Goal: Task Accomplishment & Management: Use online tool/utility

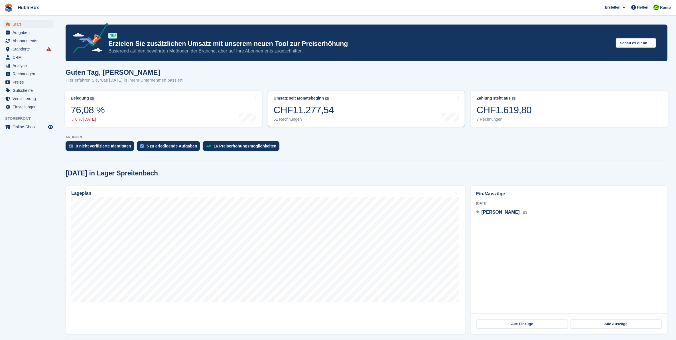
click at [290, 120] on div "51 Rechnungen" at bounding box center [304, 119] width 60 height 5
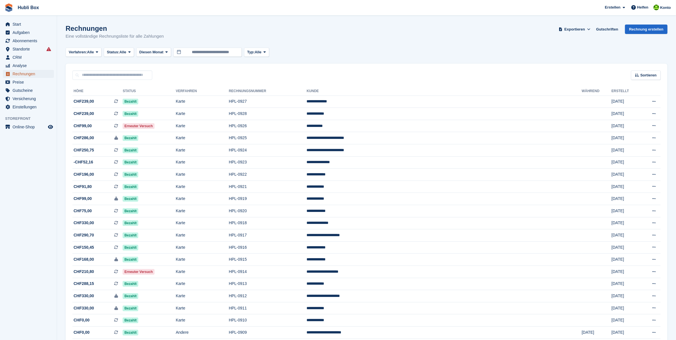
click at [30, 73] on span "Rechnungen" at bounding box center [30, 74] width 34 height 8
click at [26, 76] on span "Rechnungen" at bounding box center [30, 74] width 34 height 8
click at [644, 74] on span "Sortieren" at bounding box center [648, 75] width 16 height 6
click at [176, 52] on button "Letzte 12 Monate" at bounding box center [156, 52] width 41 height 9
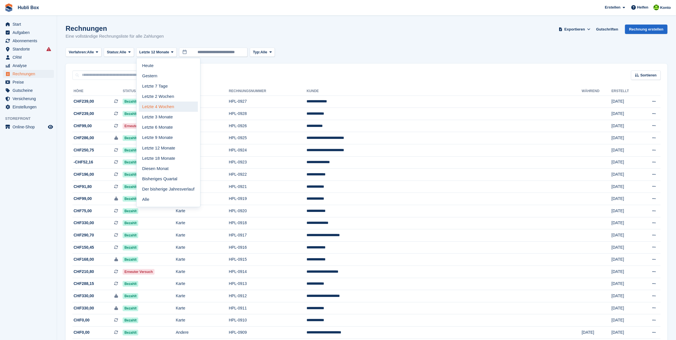
click at [166, 106] on link "Letzte 4 Wochen" at bounding box center [168, 107] width 59 height 10
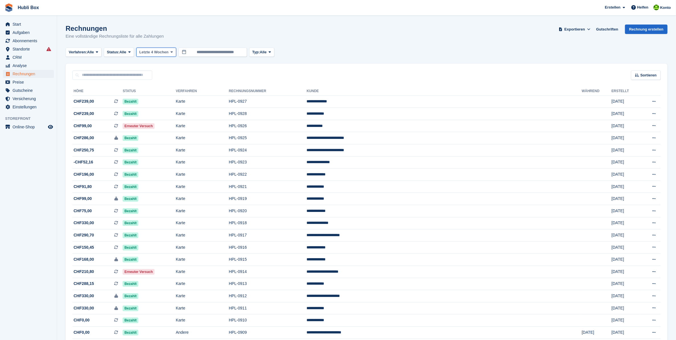
click at [173, 53] on icon at bounding box center [172, 52] width 2 height 4
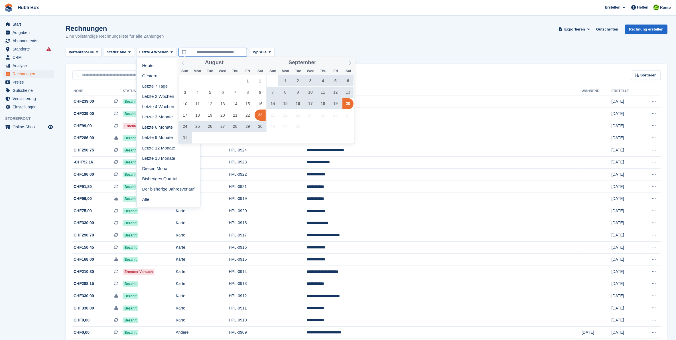
click at [216, 53] on input "**********" at bounding box center [213, 52] width 68 height 9
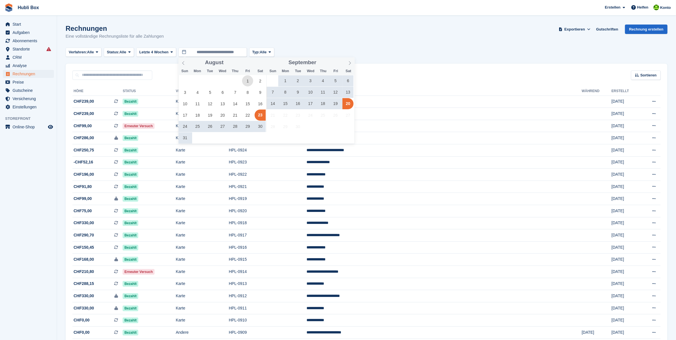
click at [248, 82] on span "1" at bounding box center [247, 80] width 11 height 11
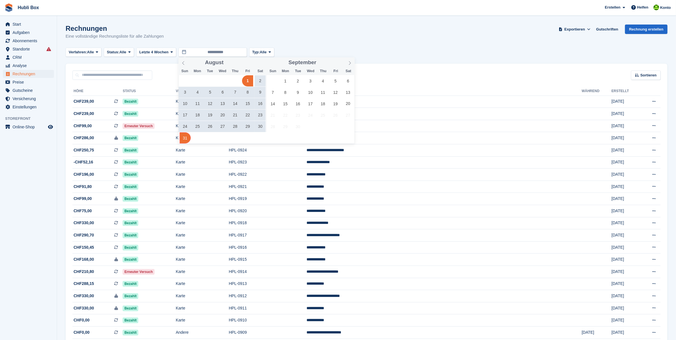
click at [187, 136] on span "31" at bounding box center [185, 137] width 11 height 11
type input "**********"
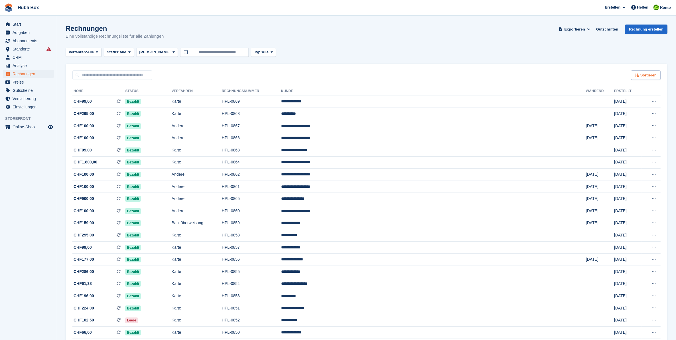
click at [650, 75] on span "Sortieren" at bounding box center [648, 75] width 16 height 6
click at [577, 31] on span "Exportieren" at bounding box center [575, 30] width 21 height 6
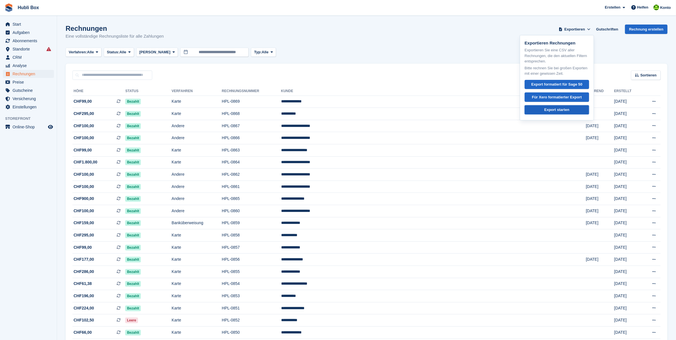
click at [566, 110] on div "Export starten" at bounding box center [556, 110] width 25 height 6
click at [13, 25] on span "Start" at bounding box center [30, 24] width 34 height 8
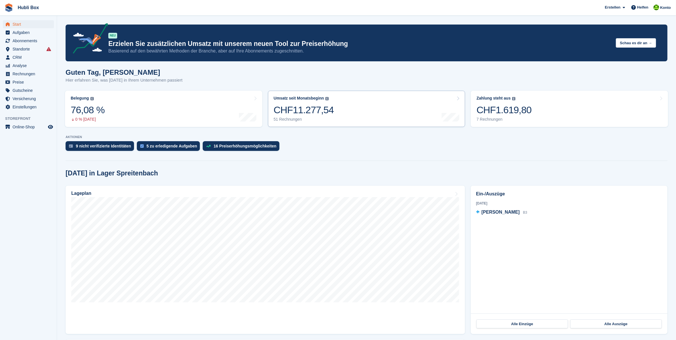
click at [325, 97] on img at bounding box center [326, 98] width 3 height 3
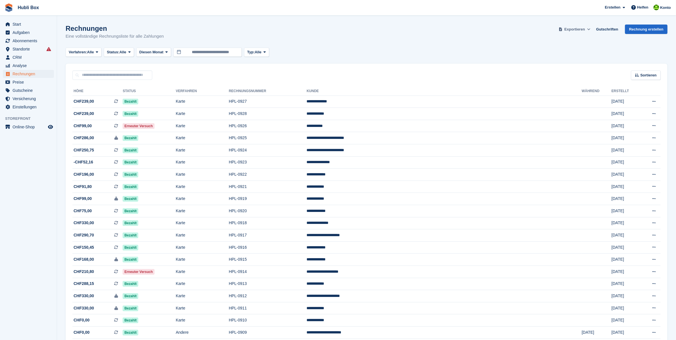
click at [581, 28] on span "Exportieren" at bounding box center [575, 30] width 21 height 6
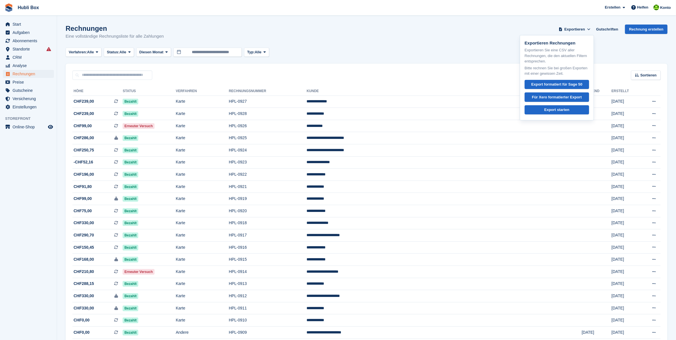
click at [623, 41] on div "Rechnungen Eine vollständige Rechnungsliste für alle Zahlungen Exportieren Expo…" at bounding box center [367, 36] width 602 height 22
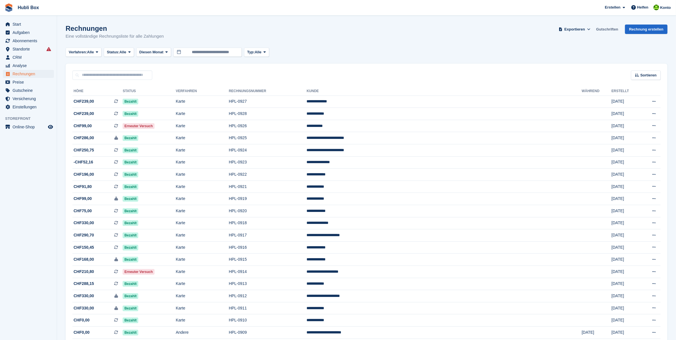
click at [610, 29] on link "Gutschriften" at bounding box center [607, 29] width 27 height 9
